Goal: Task Accomplishment & Management: Manage account settings

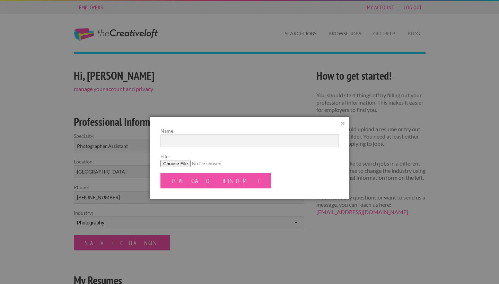
scroll to position [82, 0]
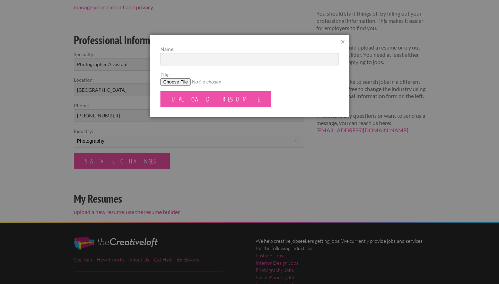
click at [181, 80] on input "File:" at bounding box center [249, 81] width 178 height 7
type input "C:\fakepath\Resume.pdf"
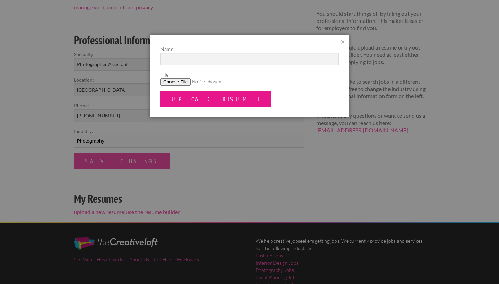
click at [188, 101] on input "Upload Resume" at bounding box center [215, 99] width 111 height 16
type input "[PERSON_NAME] Resume"
click at [179, 99] on input "Upload Resume" at bounding box center [215, 99] width 111 height 16
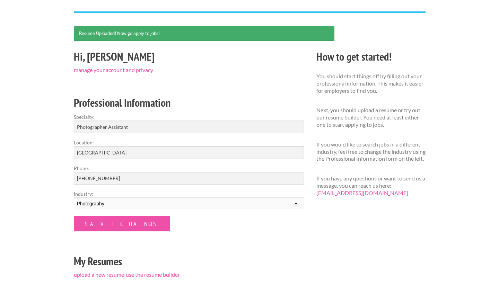
scroll to position [63, 0]
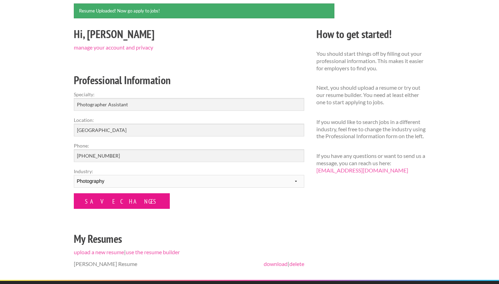
click at [96, 198] on input "Save Changes" at bounding box center [122, 201] width 96 height 16
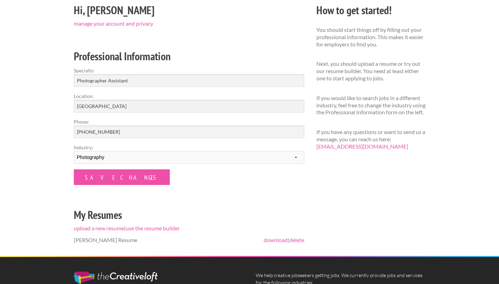
scroll to position [79, 0]
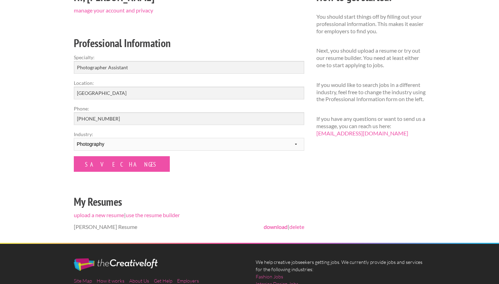
click at [270, 227] on link "download" at bounding box center [276, 227] width 24 height 7
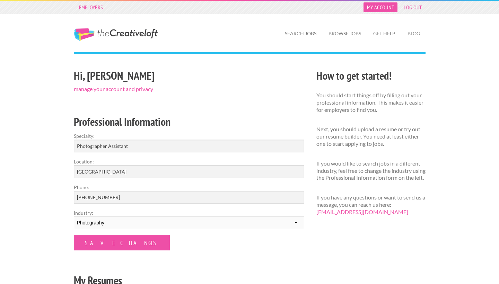
click at [376, 9] on link "My Account" at bounding box center [381, 7] width 34 height 10
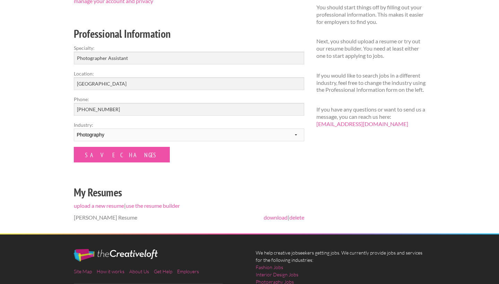
scroll to position [93, 0]
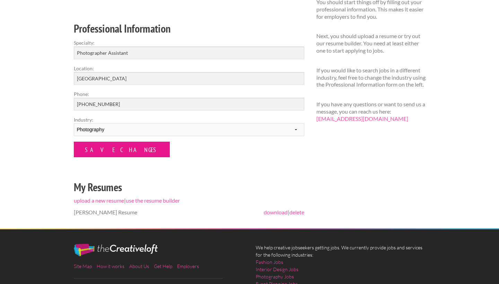
click at [117, 154] on input "Save Changes" at bounding box center [122, 150] width 96 height 16
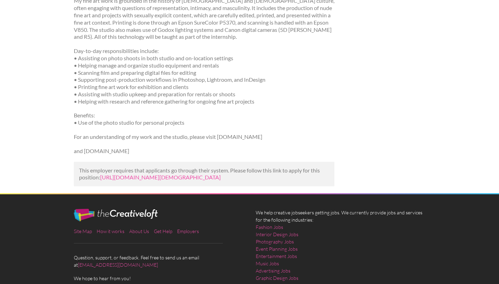
scroll to position [280, 0]
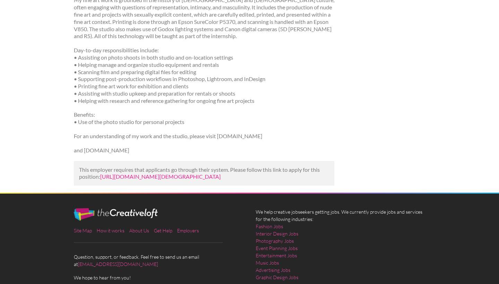
click at [211, 173] on link "[URL][DOMAIN_NAME][DEMOGRAPHIC_DATA]" at bounding box center [160, 176] width 121 height 7
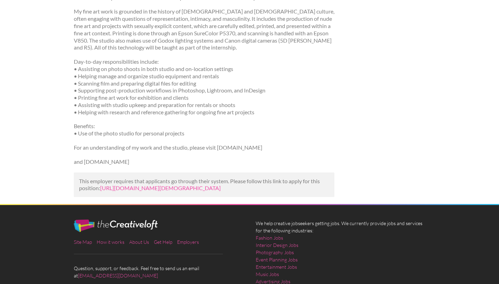
scroll to position [273, 0]
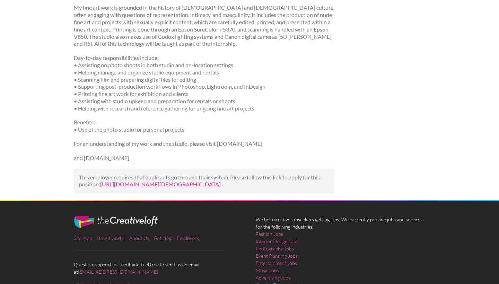
click at [171, 181] on link "[URL][DOMAIN_NAME][DEMOGRAPHIC_DATA]" at bounding box center [160, 184] width 121 height 7
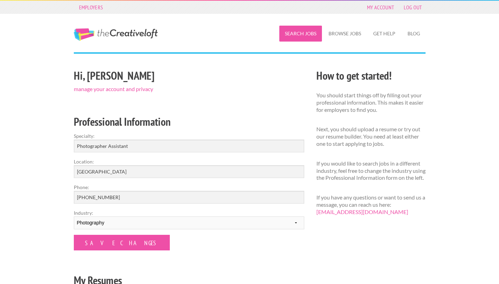
click at [307, 36] on link "Search Jobs" at bounding box center [300, 34] width 43 height 16
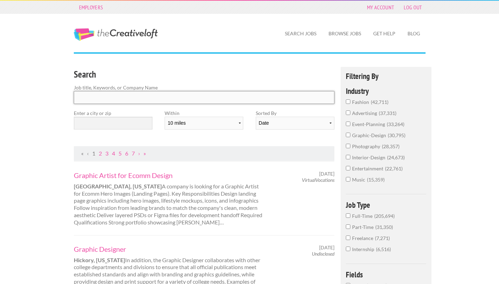
click at [156, 95] on input "Search" at bounding box center [204, 97] width 261 height 13
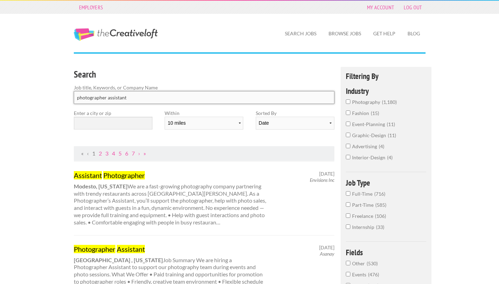
type input "photographer assistant"
click button "submit" at bounding box center [0, 0] width 0 height 0
click at [96, 122] on input "text" at bounding box center [113, 123] width 79 height 13
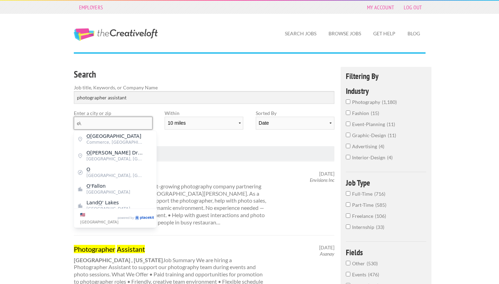
type input "o"
type input "Los Angeles"
select select "20"
click at [308, 138] on div "Search Job title, Keywords, or Company Name photographer assistant Enter a city…" at bounding box center [204, 106] width 273 height 79
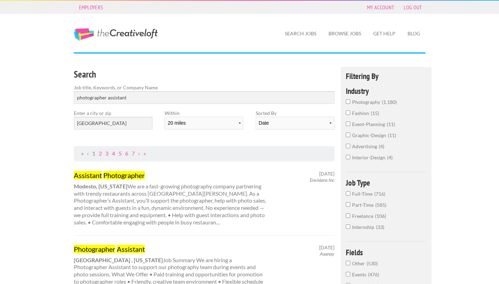
click at [94, 151] on link "1" at bounding box center [93, 153] width 3 height 7
click at [349, 102] on input "photography 1,180" at bounding box center [348, 101] width 5 height 5
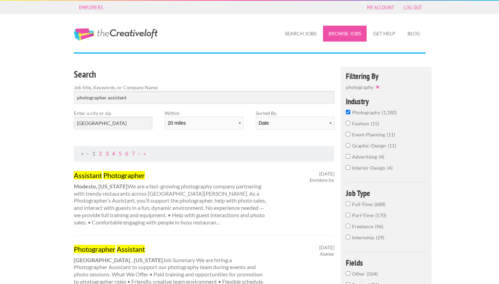
click at [339, 32] on link "Browse Jobs" at bounding box center [345, 34] width 44 height 16
click at [107, 124] on input "Los Angeles" at bounding box center [113, 123] width 79 height 13
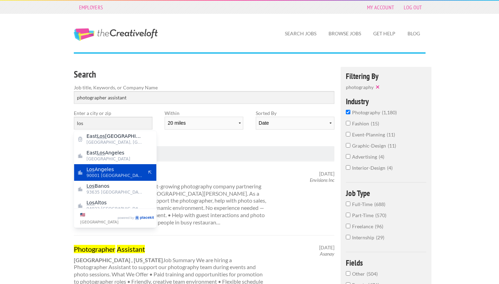
click at [102, 168] on span "Los Angeles" at bounding box center [115, 169] width 57 height 6
type input "Los Angeles"
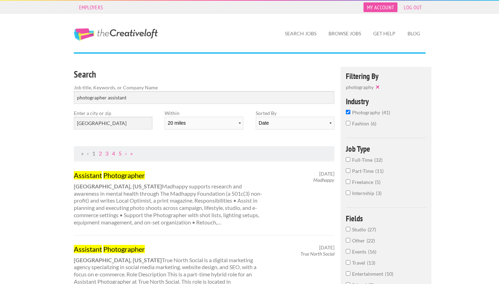
click at [384, 10] on link "My Account" at bounding box center [381, 7] width 34 height 10
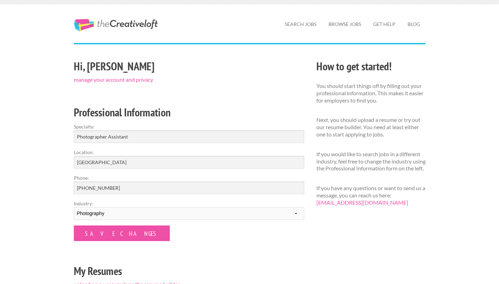
scroll to position [9, 0]
click at [385, 29] on link "Get Help" at bounding box center [384, 24] width 33 height 16
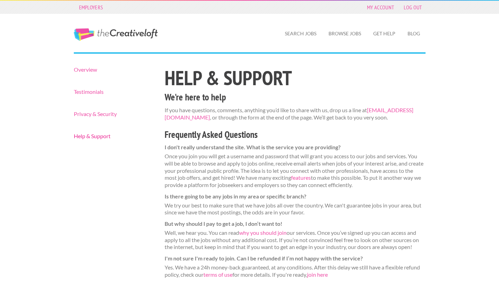
click at [98, 137] on link "Help & Support" at bounding box center [113, 136] width 79 height 6
click at [380, 8] on link "My Account" at bounding box center [381, 7] width 34 height 10
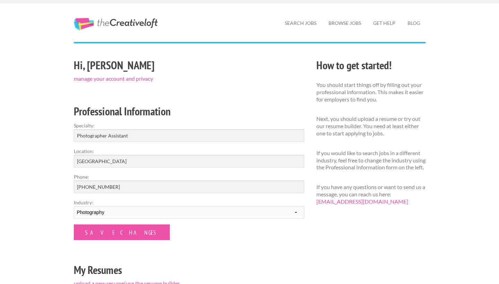
scroll to position [10, 0]
click at [143, 78] on link "manage your account and privacy" at bounding box center [113, 79] width 79 height 7
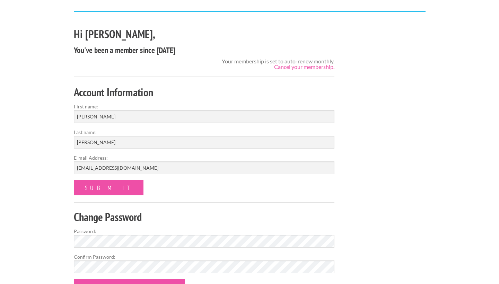
scroll to position [41, 0]
click at [315, 67] on link "Cancel your membership." at bounding box center [304, 67] width 60 height 7
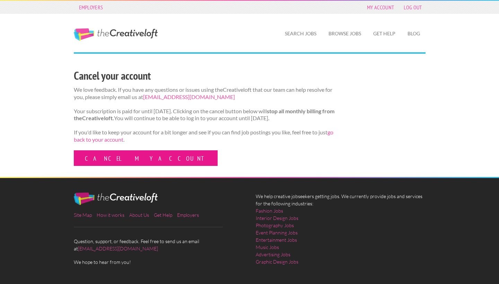
click at [125, 165] on link "Cancel my account" at bounding box center [146, 158] width 144 height 16
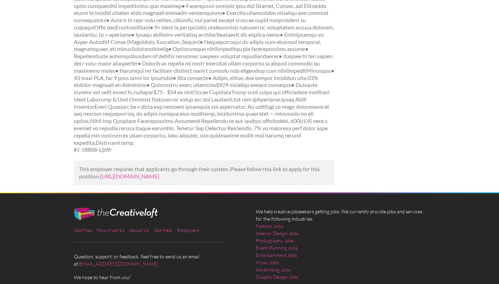
scroll to position [252, 0]
click at [159, 173] on link "[URL][DOMAIN_NAME]" at bounding box center [129, 176] width 59 height 7
